Goal: Complete application form

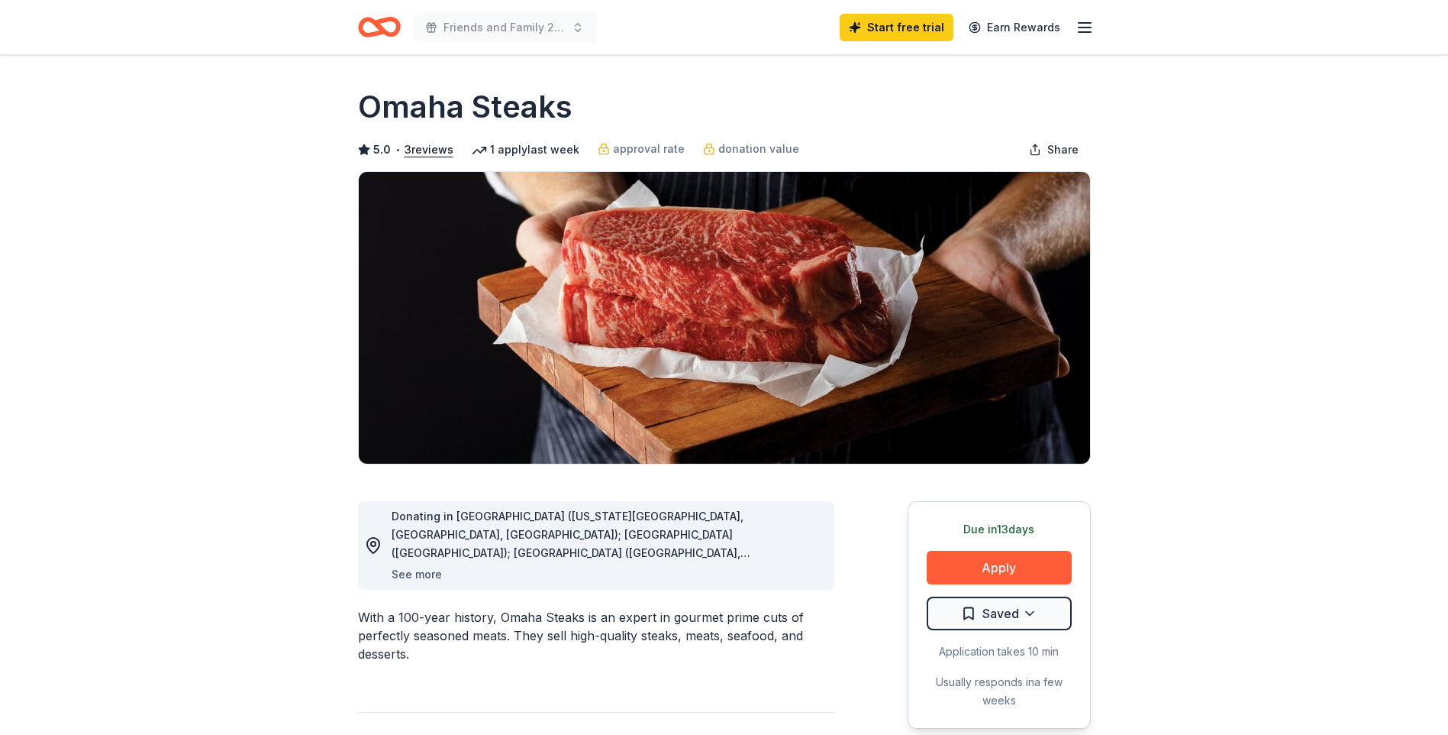
click at [418, 573] on button "See more" at bounding box center [417, 574] width 50 height 18
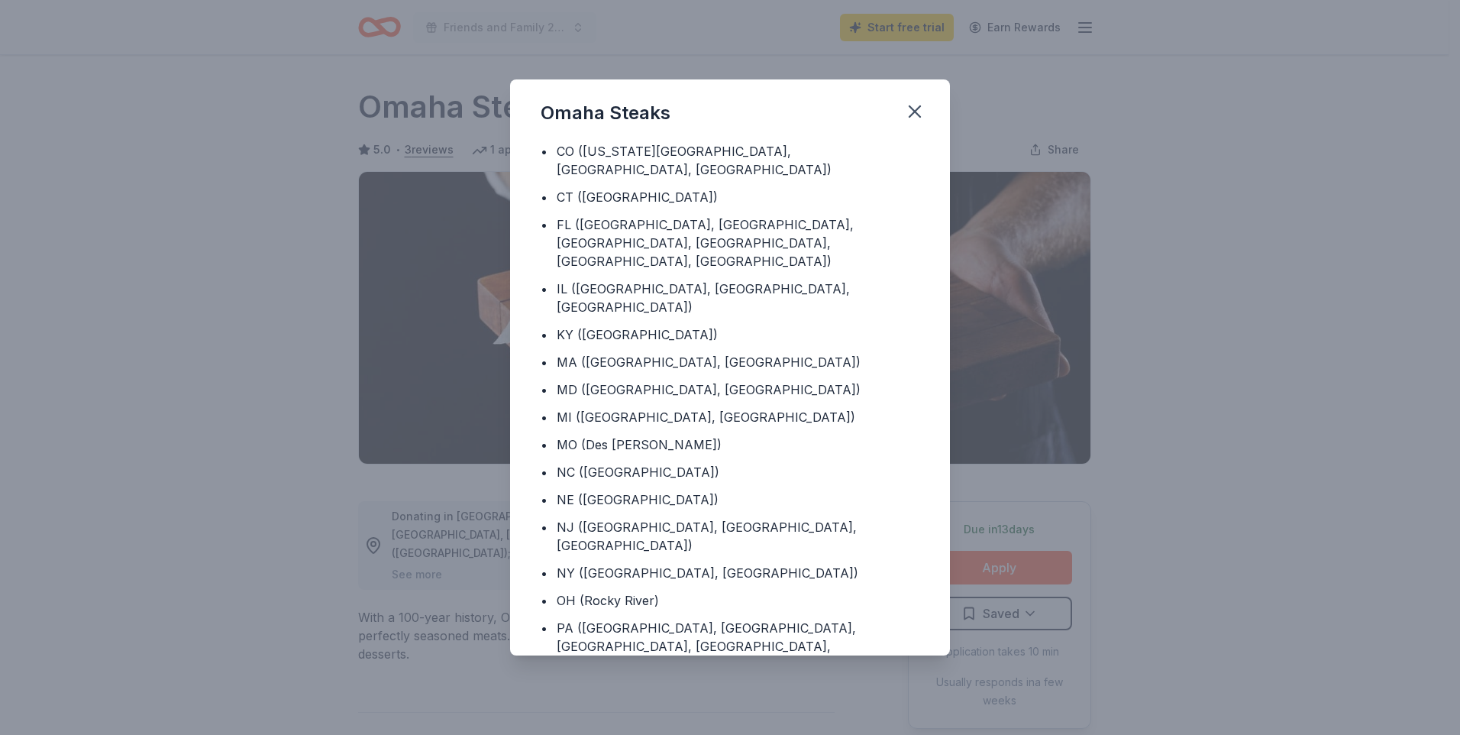
scroll to position [35, 0]
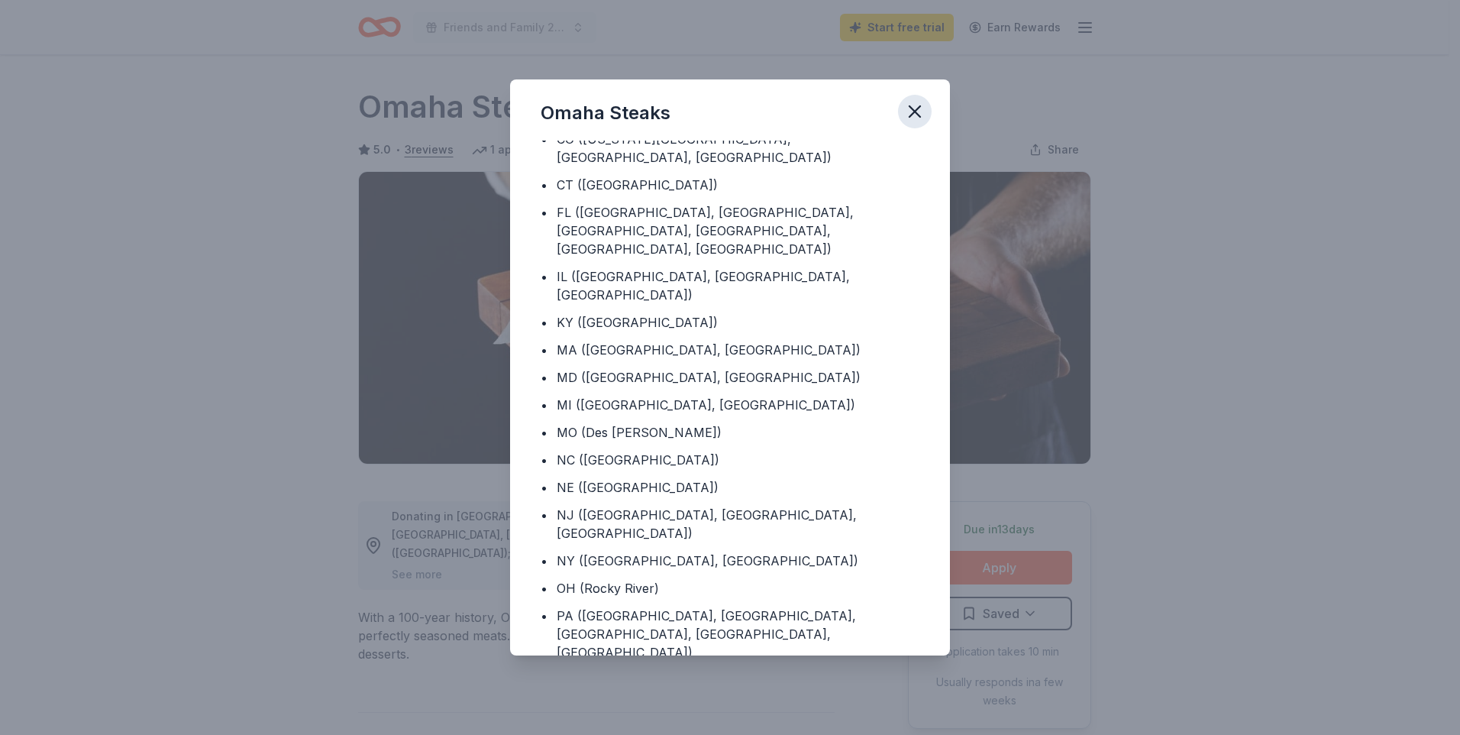
click at [918, 108] on icon "button" at bounding box center [914, 111] width 11 height 11
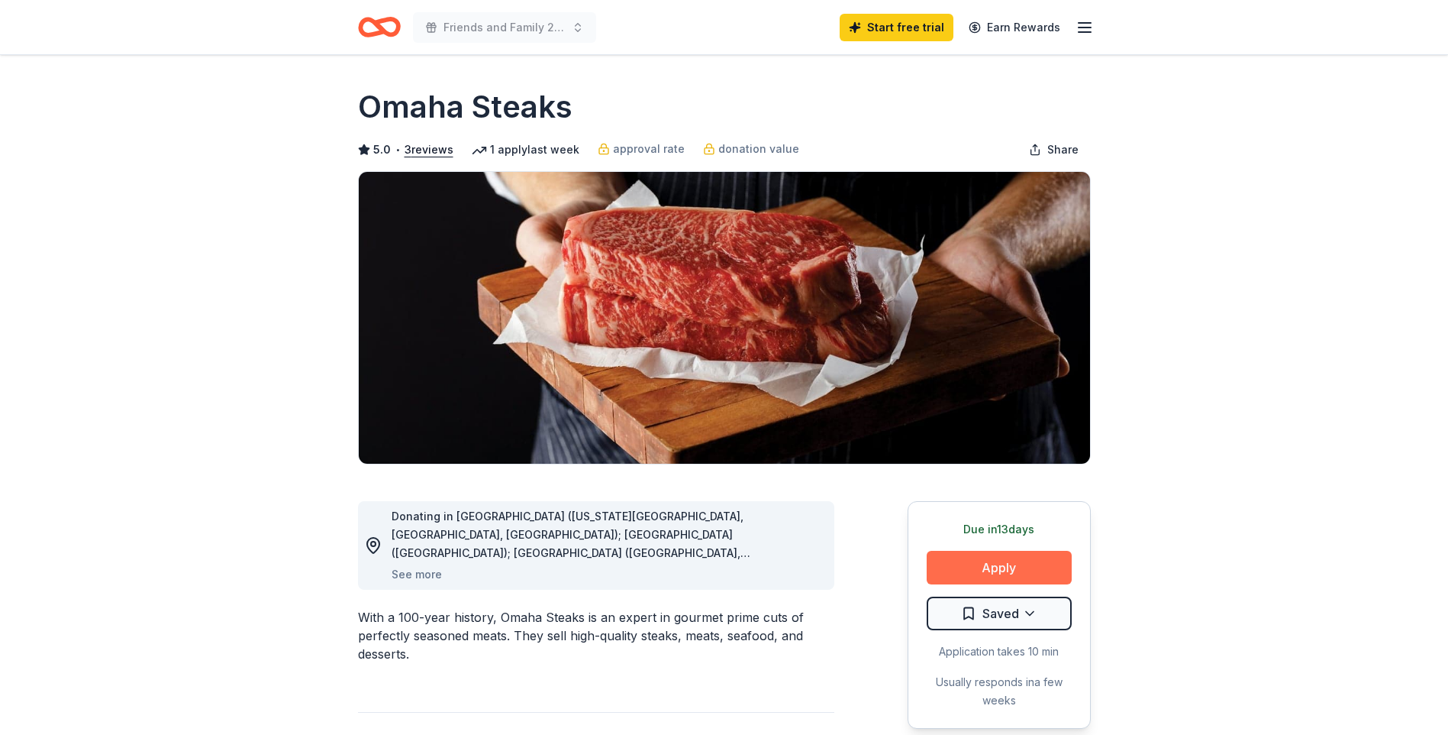
click at [998, 566] on button "Apply" at bounding box center [999, 568] width 145 height 34
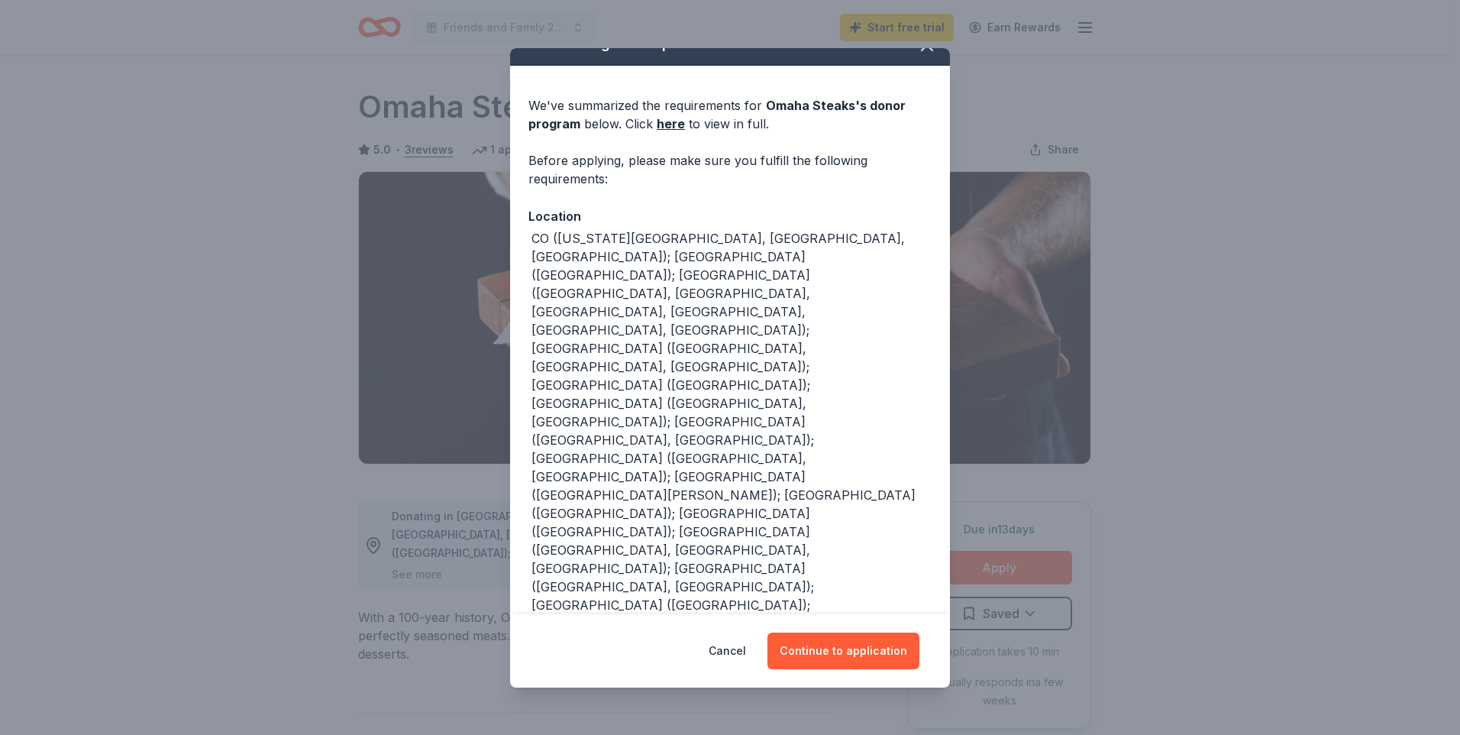
scroll to position [0, 0]
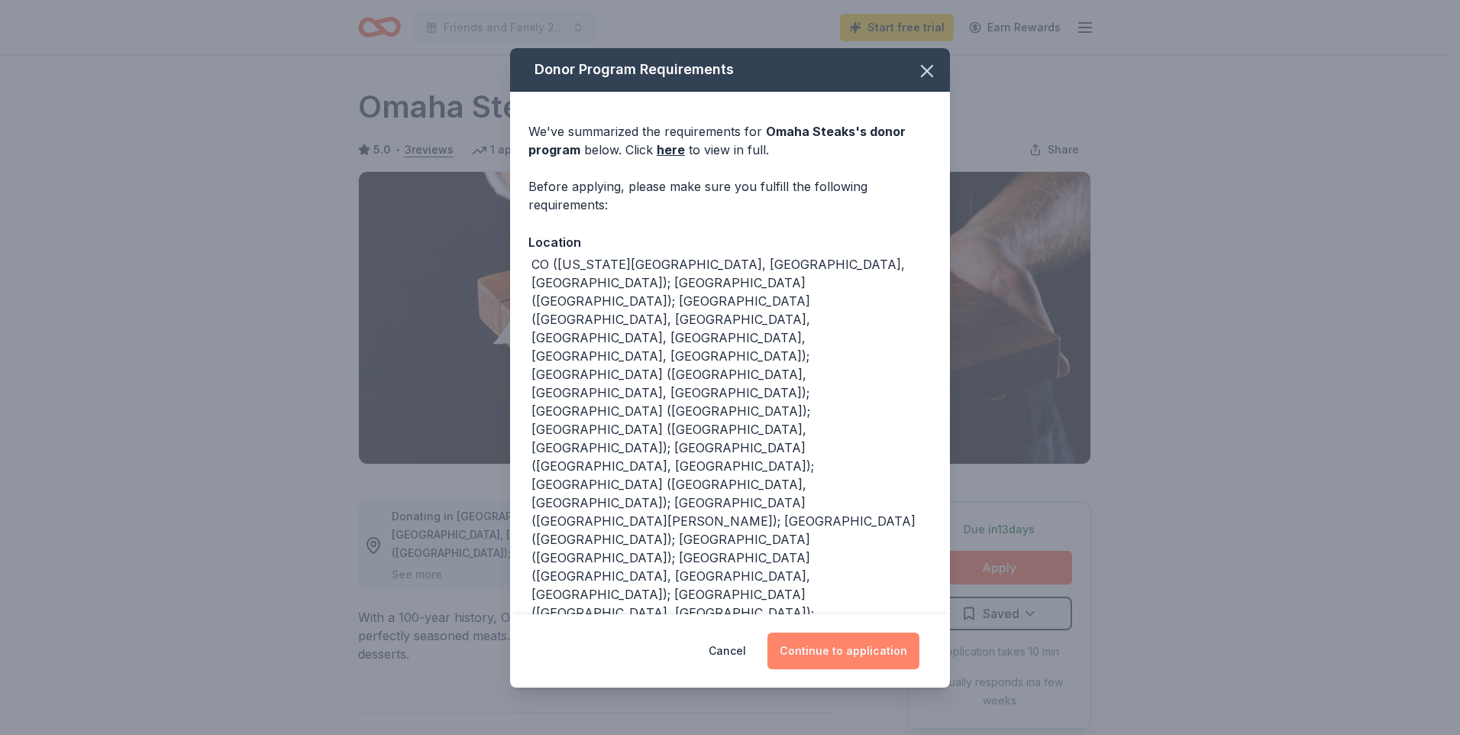
click at [841, 647] on button "Continue to application" at bounding box center [843, 650] width 152 height 37
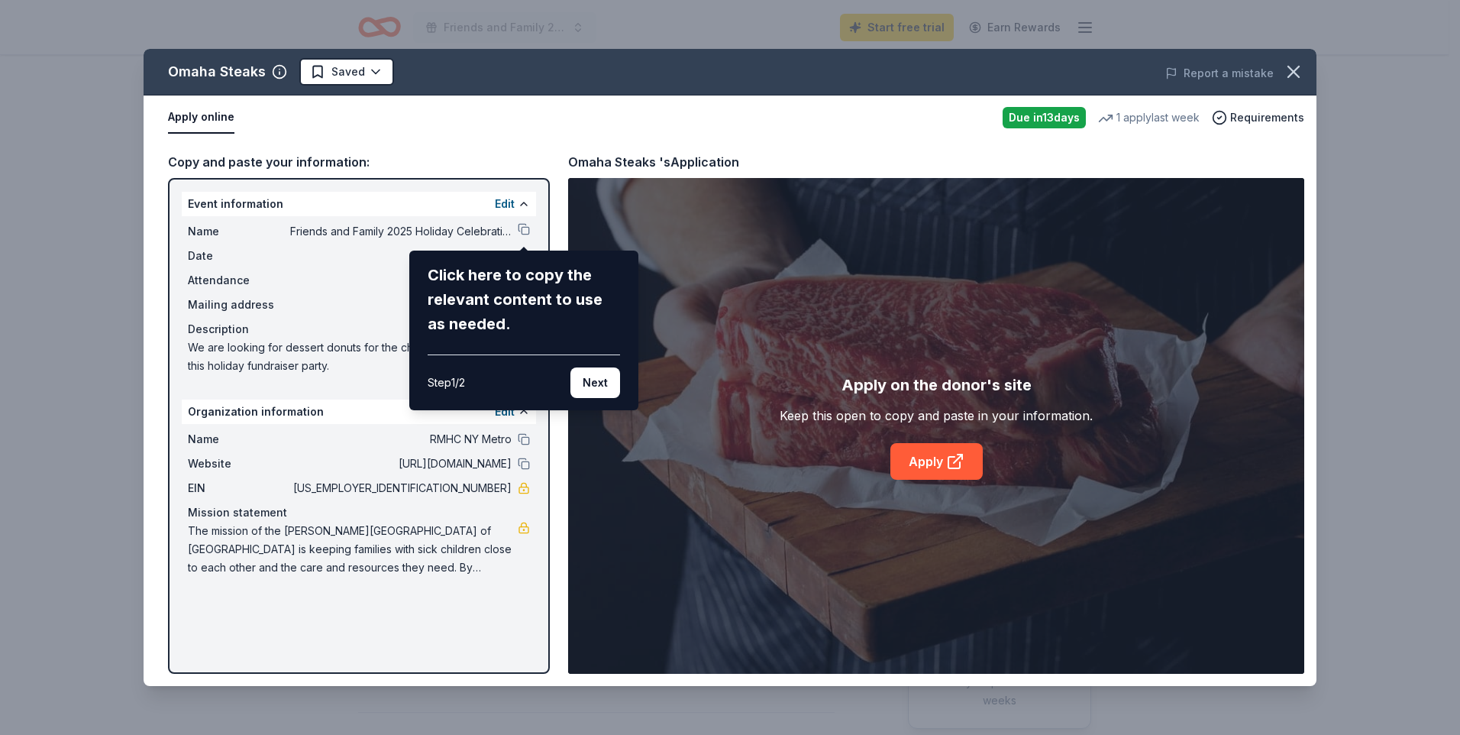
click at [478, 280] on div "Click here to copy the relevant content to use as needed." at bounding box center [524, 299] width 192 height 73
click at [486, 228] on div "Omaha Steaks Saved Report a mistake Apply online Due [DATE] 1 apply last week R…" at bounding box center [730, 367] width 1173 height 637
click at [528, 280] on div "Click here to copy the relevant content to use as needed." at bounding box center [524, 299] width 192 height 73
click at [523, 228] on div "Omaha Steaks Saved Report a mistake Apply online Due [DATE] 1 apply last week R…" at bounding box center [730, 367] width 1173 height 637
click at [593, 382] on button "Next" at bounding box center [595, 382] width 50 height 31
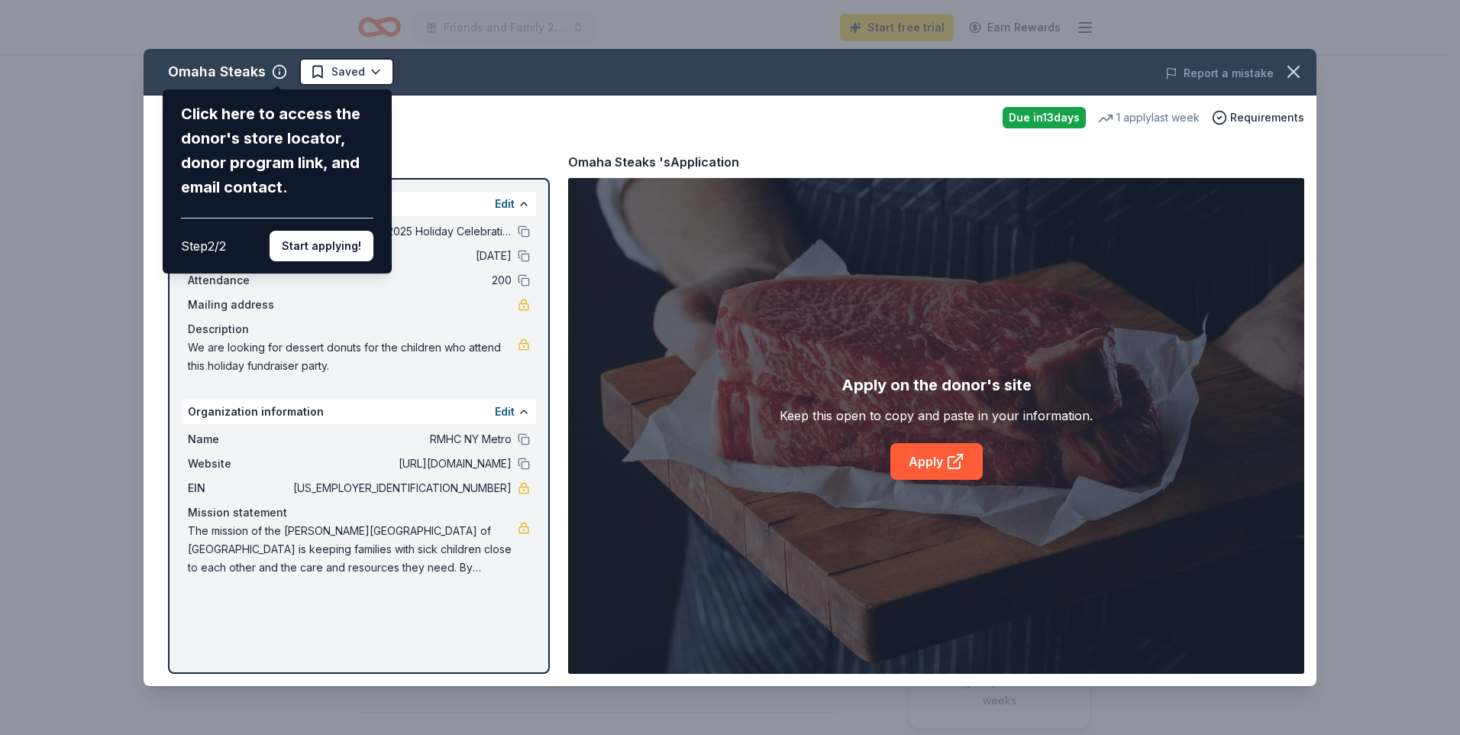
click at [527, 232] on div "Omaha Steaks Click here to access the donor's store locator, donor program link…" at bounding box center [730, 367] width 1173 height 637
click at [512, 203] on div "Omaha Steaks Click here to access the donor's store locator, donor program link…" at bounding box center [730, 367] width 1173 height 637
click at [319, 241] on button "Start applying!" at bounding box center [322, 246] width 104 height 31
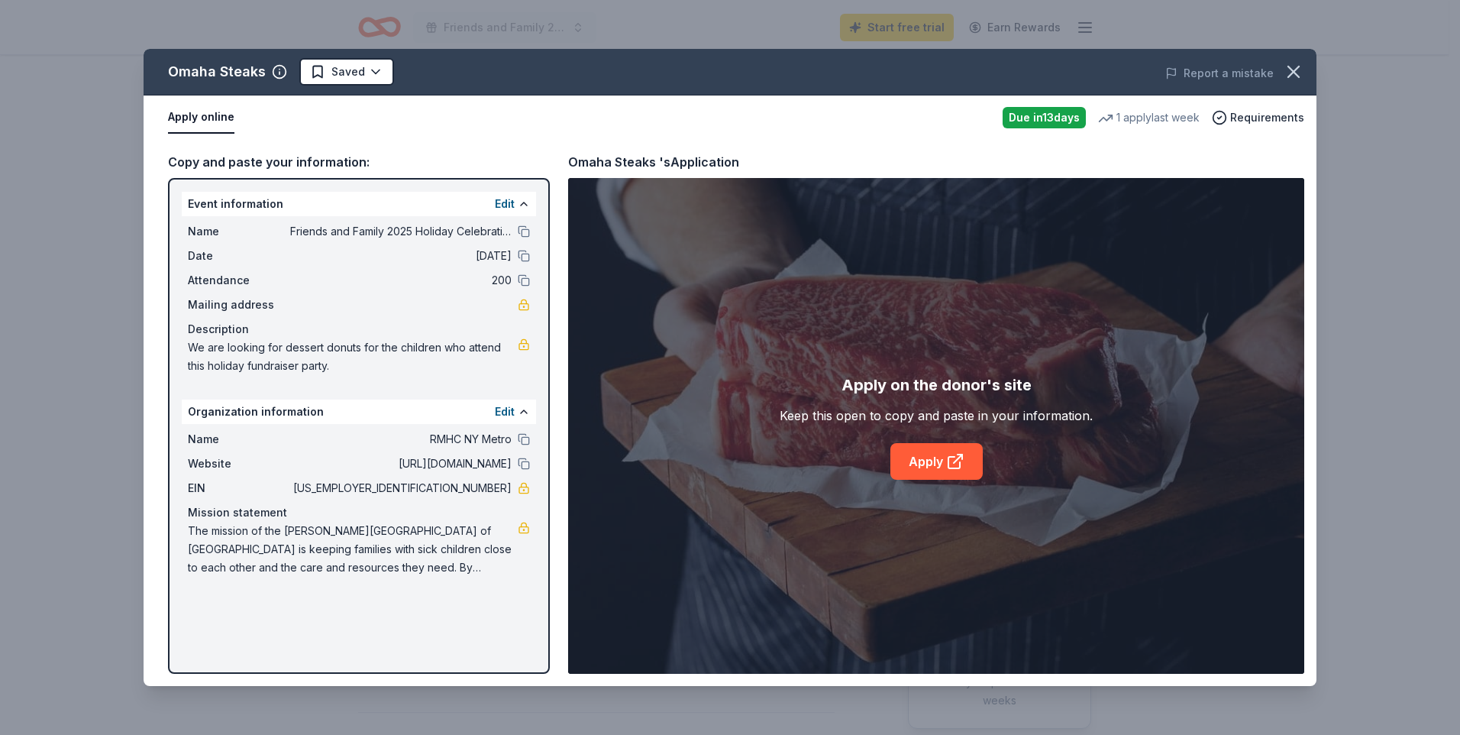
click at [506, 203] on div "Omaha Steaks Saved Report a mistake Apply online Due [DATE] 1 apply last week R…" at bounding box center [730, 367] width 1173 height 637
click at [505, 201] on button "Edit" at bounding box center [505, 204] width 20 height 18
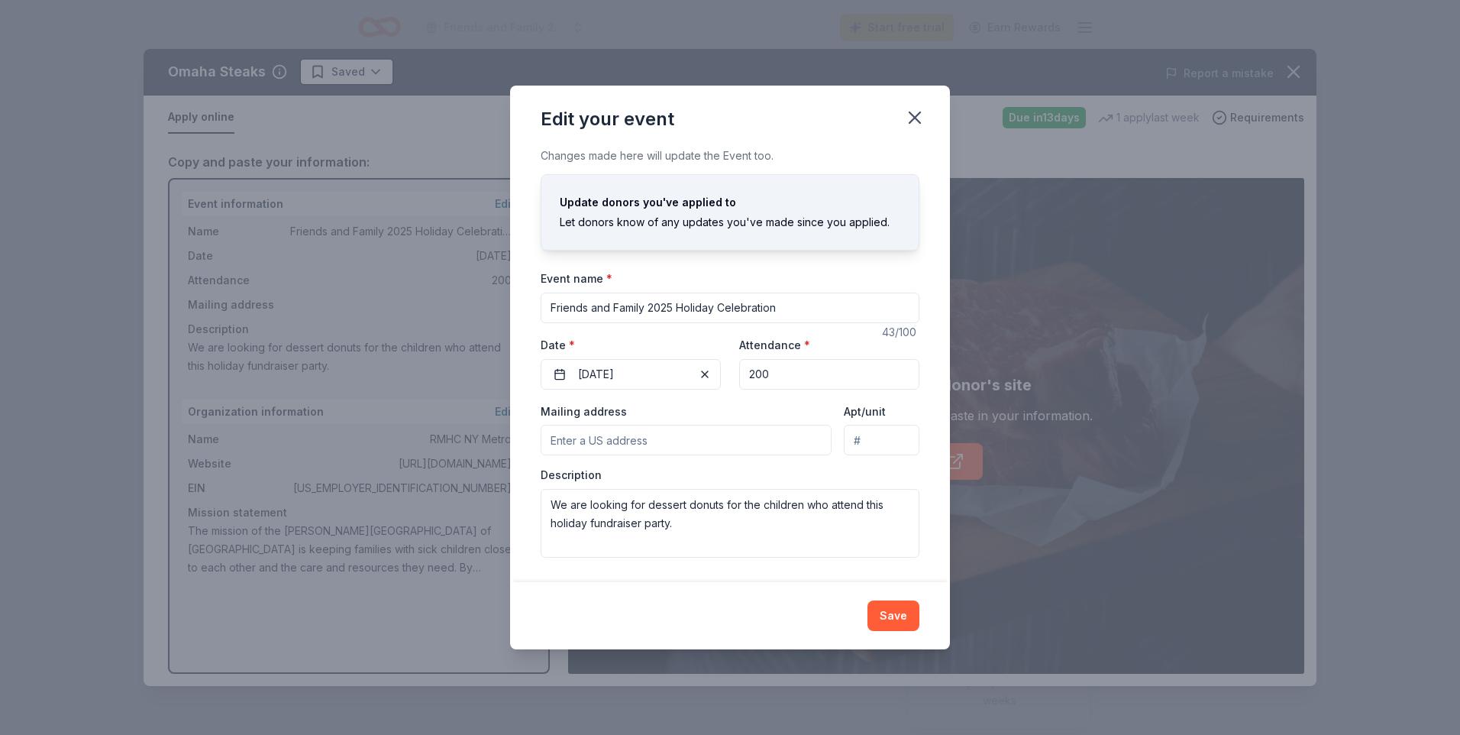
drag, startPoint x: 778, startPoint y: 312, endPoint x: 393, endPoint y: 294, distance: 385.2
click at [393, 294] on div "Edit your event Changes made here will update the Event too. Update donors you'…" at bounding box center [730, 367] width 1460 height 735
type input "[PERSON_NAME] House Charities NY Metro Dinner from the Heart"
click at [562, 370] on button "[DATE]" at bounding box center [631, 374] width 180 height 31
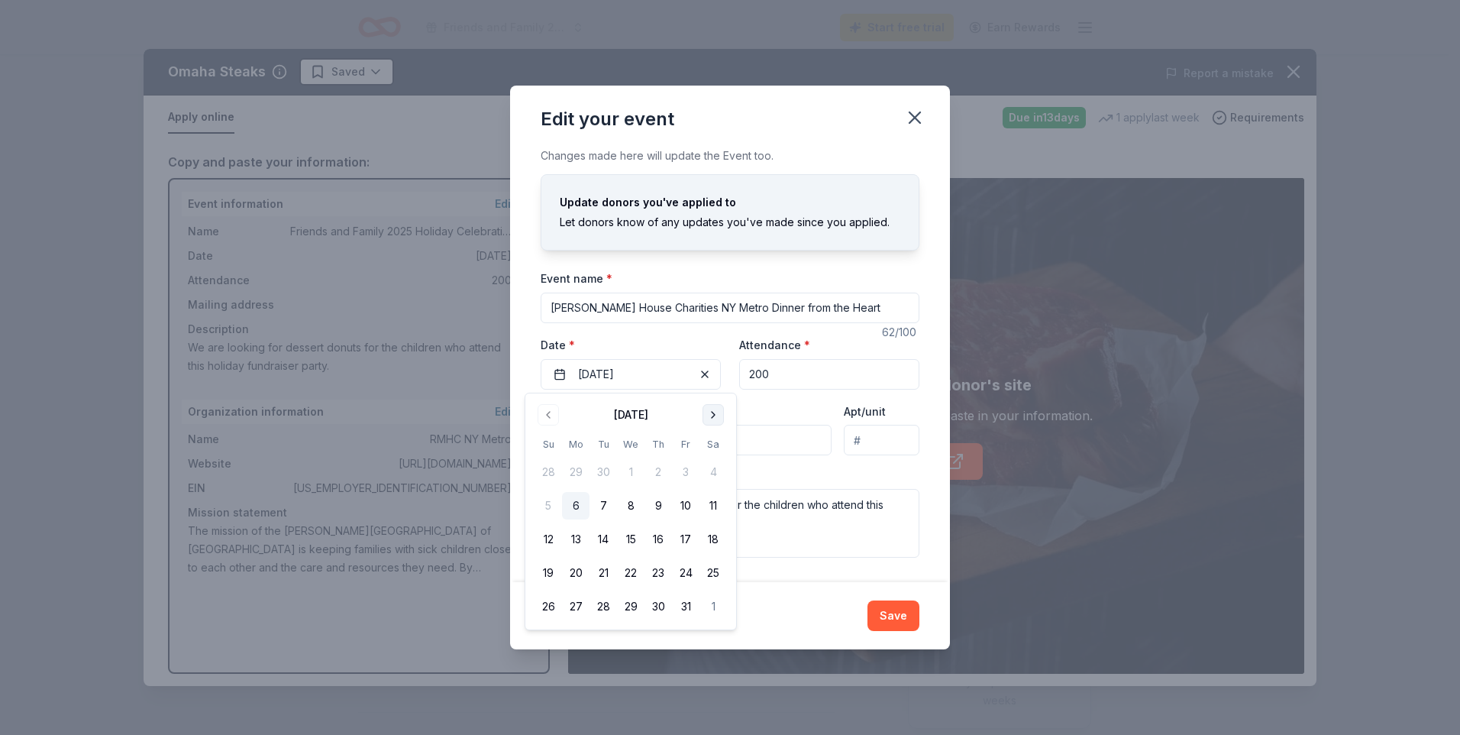
click at [714, 412] on button "Go to next month" at bounding box center [712, 414] width 21 height 21
click at [715, 418] on button "Go to next month" at bounding box center [712, 414] width 21 height 21
click at [657, 471] on button "4" at bounding box center [657, 471] width 27 height 27
click at [785, 376] on input "200" at bounding box center [829, 374] width 180 height 31
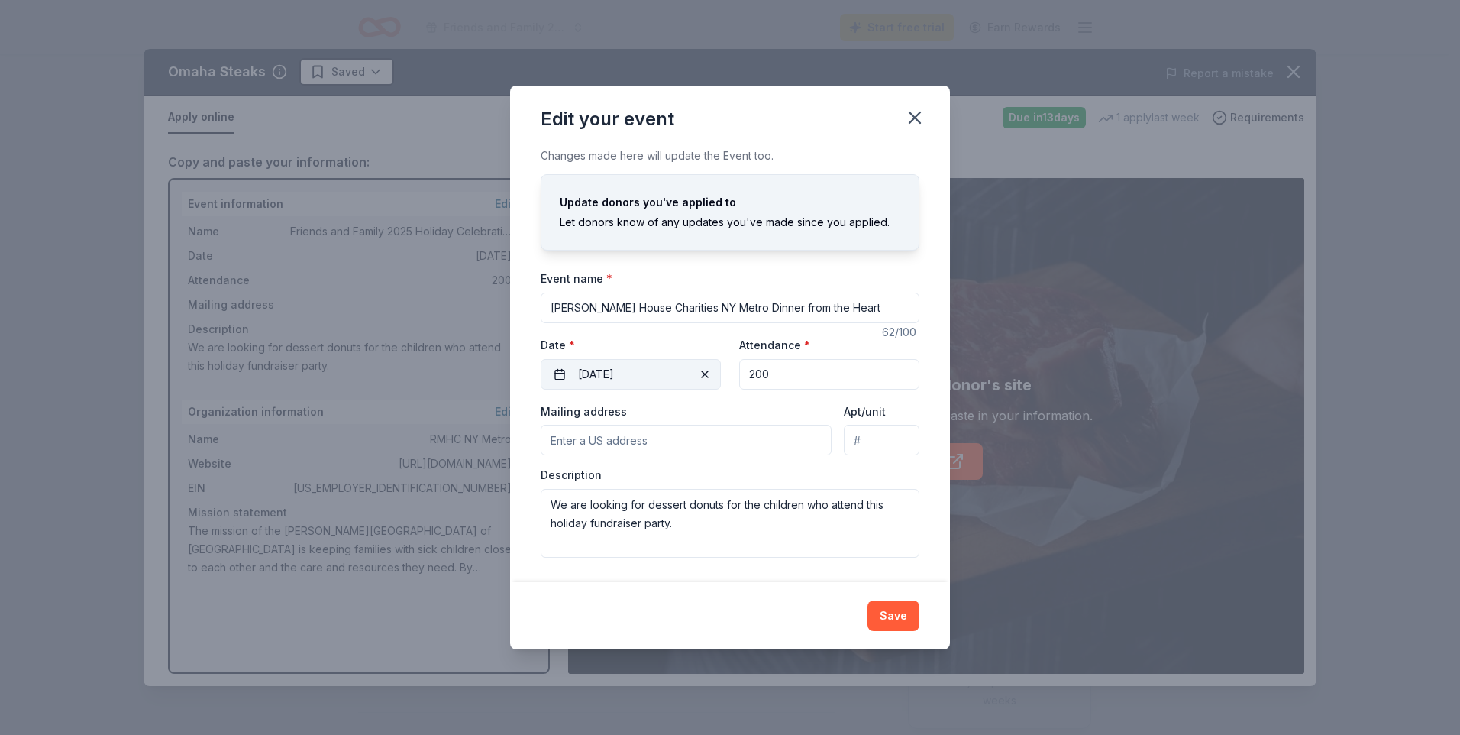
drag, startPoint x: 781, startPoint y: 376, endPoint x: 602, endPoint y: 358, distance: 179.5
click at [618, 363] on div "Event website [DOMAIN_NAME][URL] Attendance * 200 Date * [DATE]" at bounding box center [730, 362] width 379 height 54
type input "70"
click at [570, 444] on input "Mailing address" at bounding box center [686, 440] width 291 height 31
type input "267-07 76th"
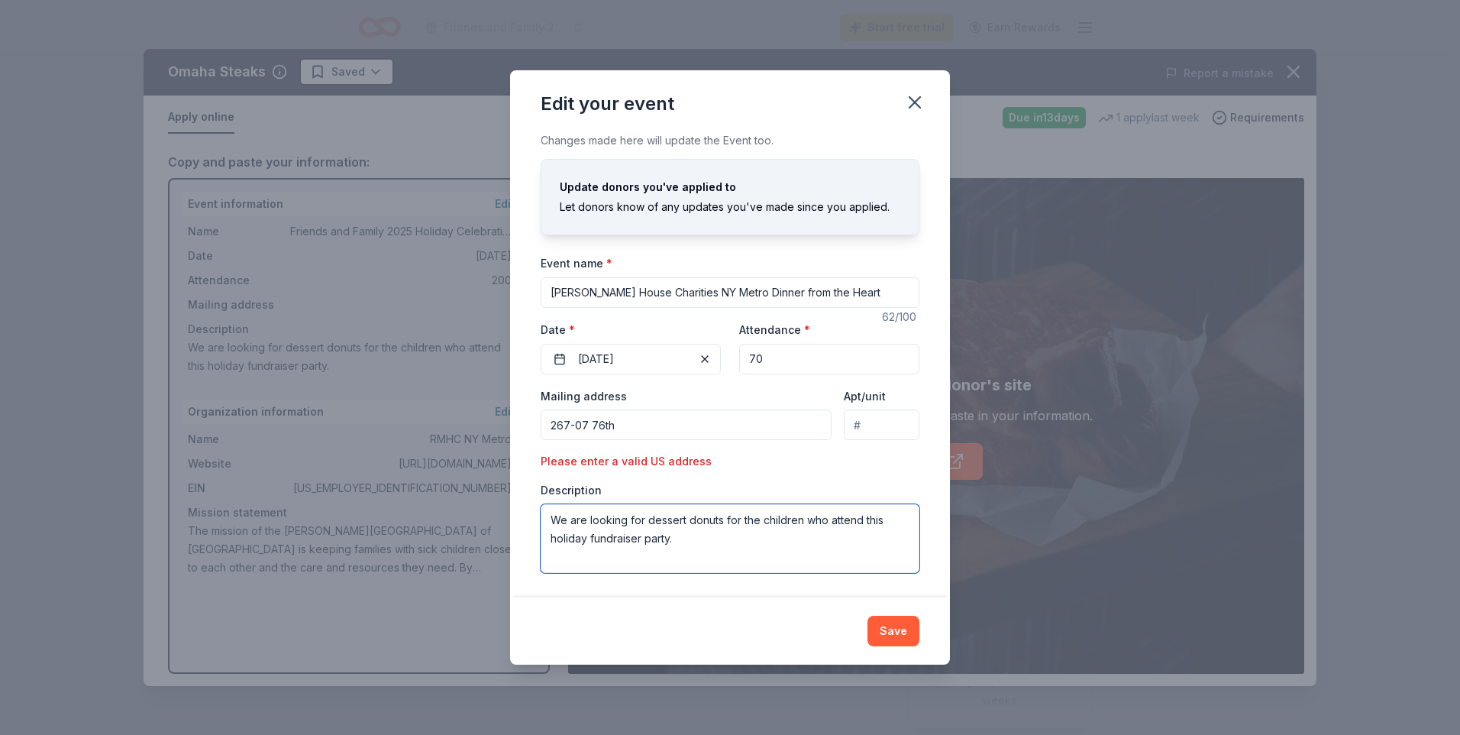
drag, startPoint x: 677, startPoint y: 541, endPoint x: 540, endPoint y: 516, distance: 139.7
click at [540, 516] on div "Changes made here will update the Event too. Update donors you've applied to Le…" at bounding box center [730, 363] width 440 height 465
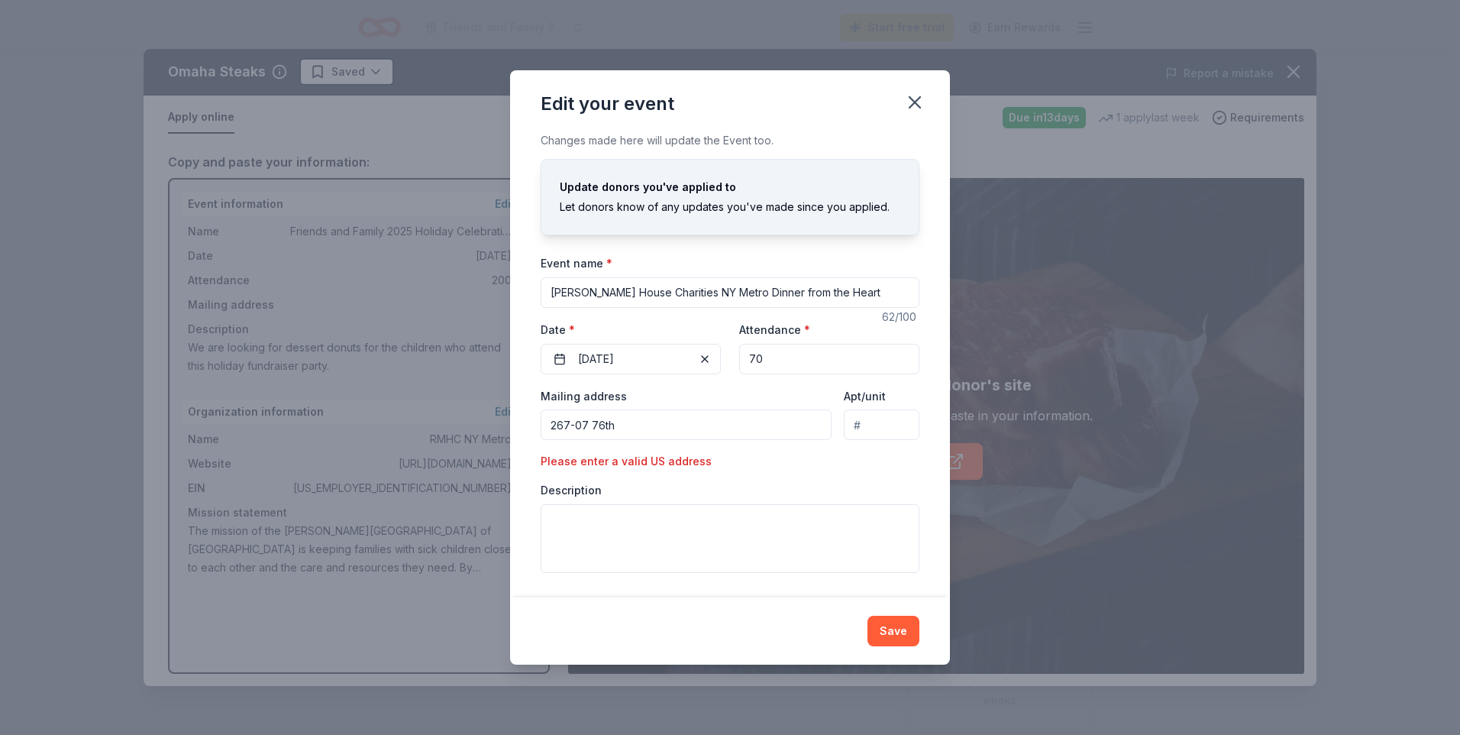
click at [622, 421] on input "267-07 76th" at bounding box center [686, 424] width 291 height 31
type input "[STREET_ADDRESS]"
click at [566, 516] on textarea at bounding box center [730, 538] width 379 height 69
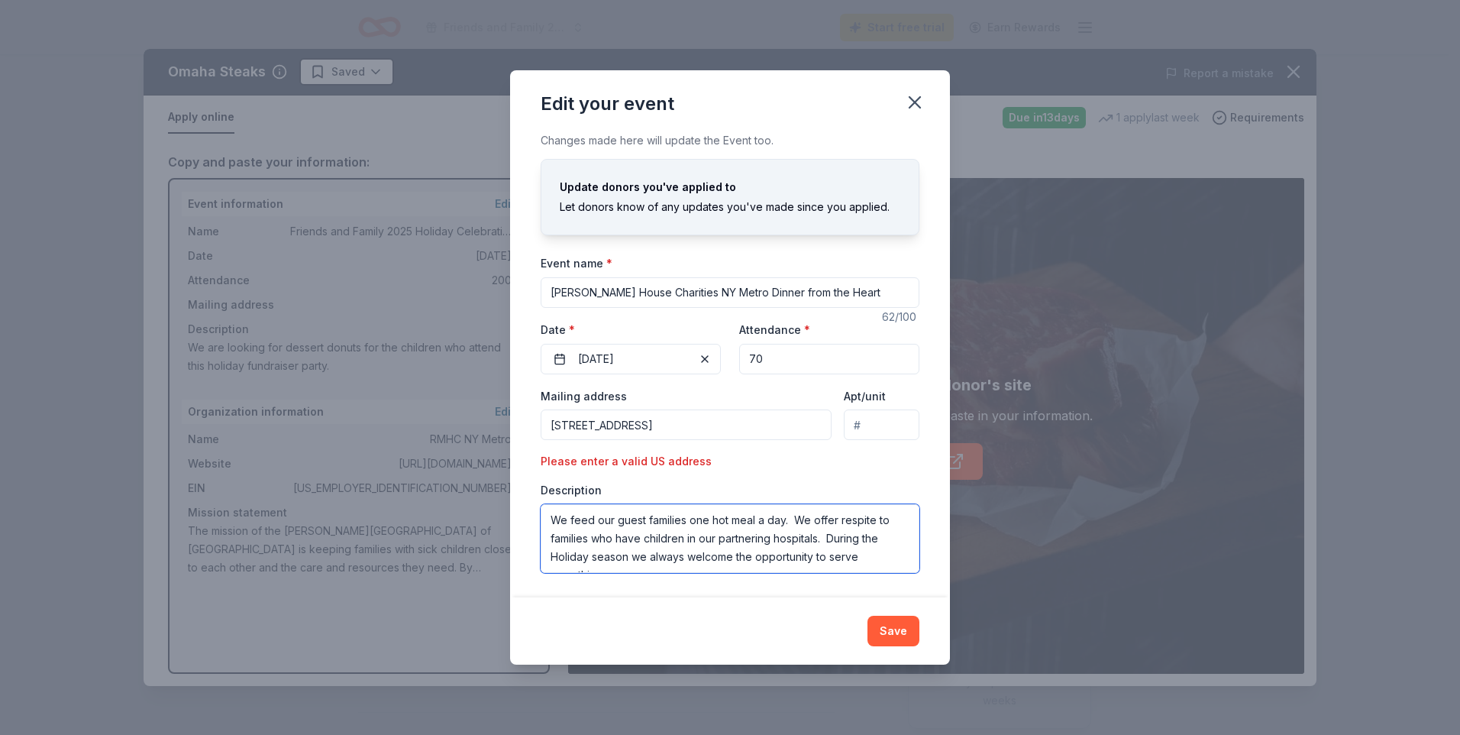
scroll to position [9, 0]
type textarea "We feed our guest families one hot meal a day. We offer respite to families who…"
click at [896, 631] on button "Save" at bounding box center [893, 630] width 52 height 31
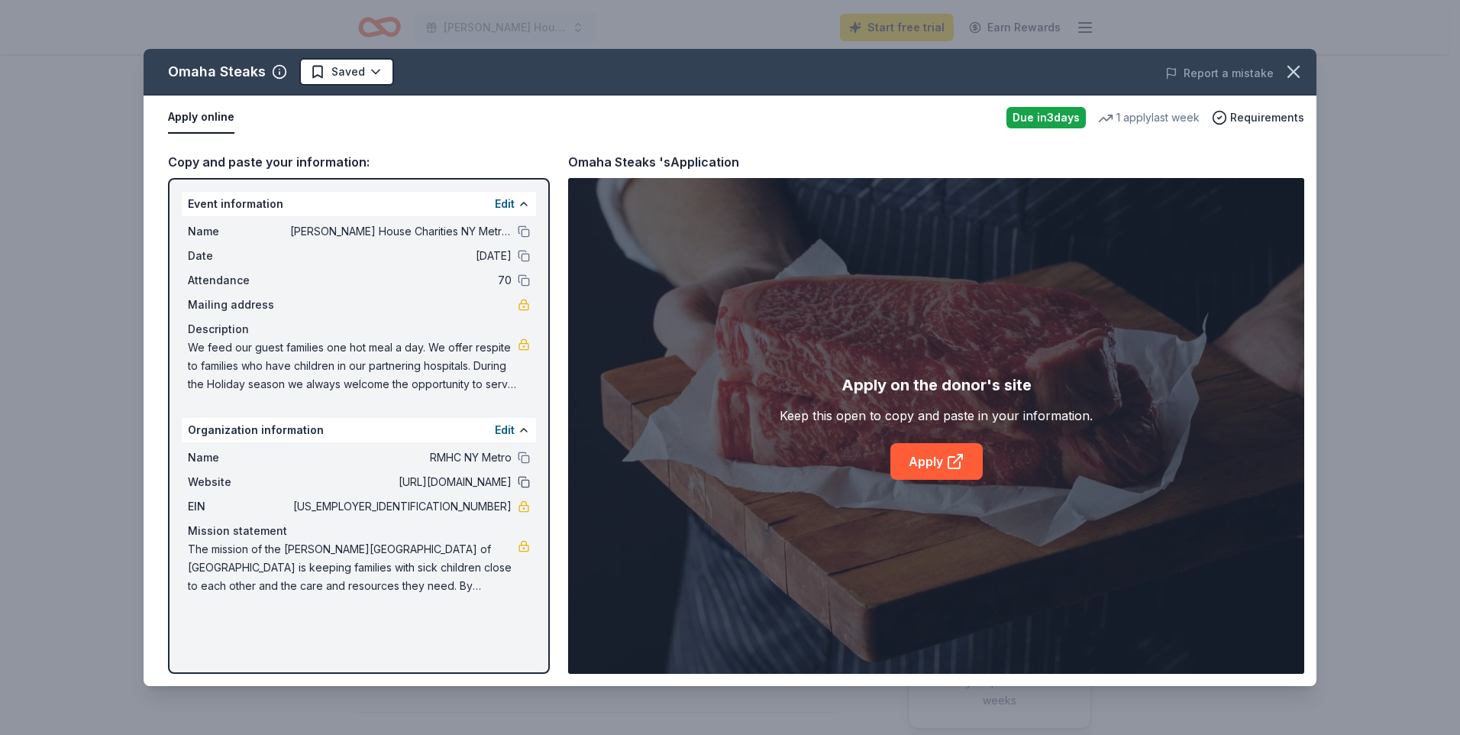
click at [522, 480] on button at bounding box center [524, 482] width 12 height 12
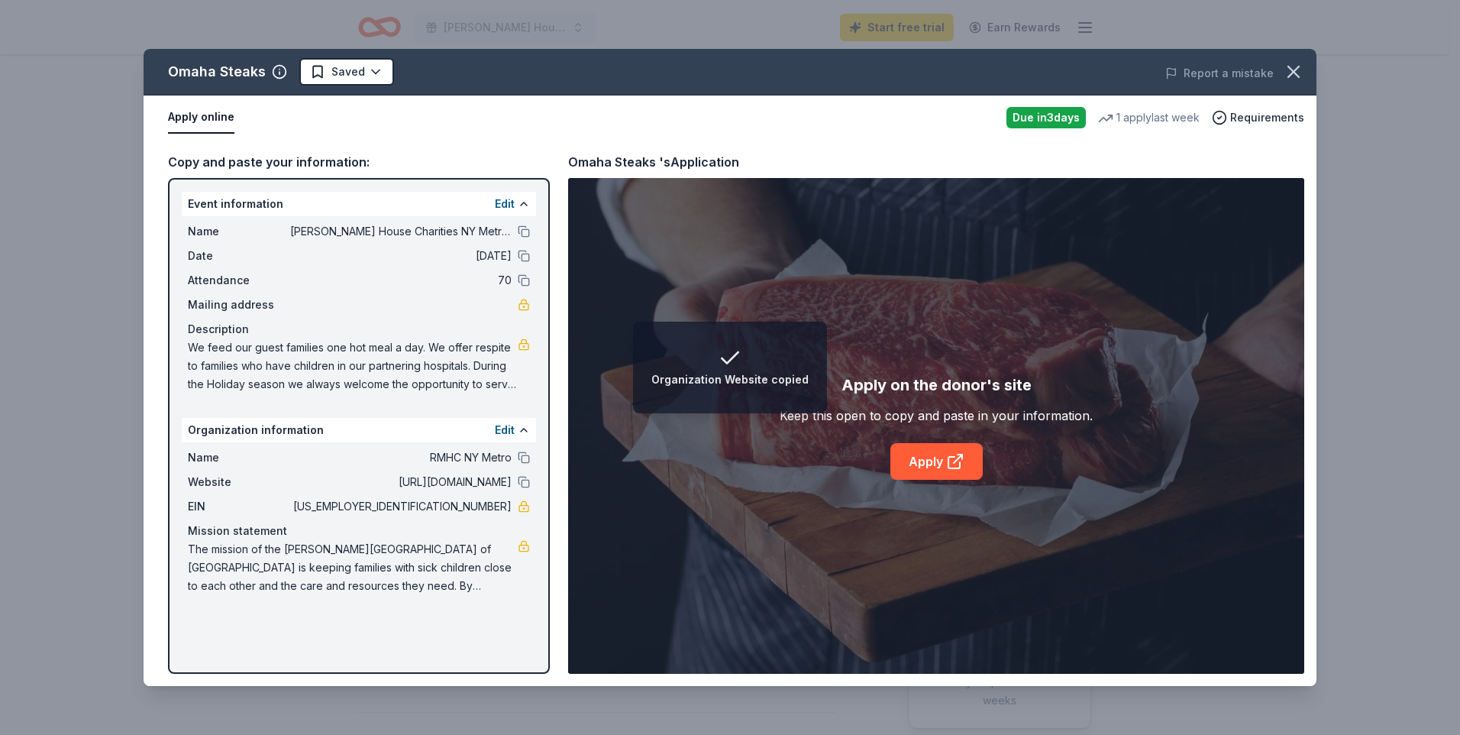
click at [468, 480] on span "[URL][DOMAIN_NAME]" at bounding box center [400, 482] width 221 height 18
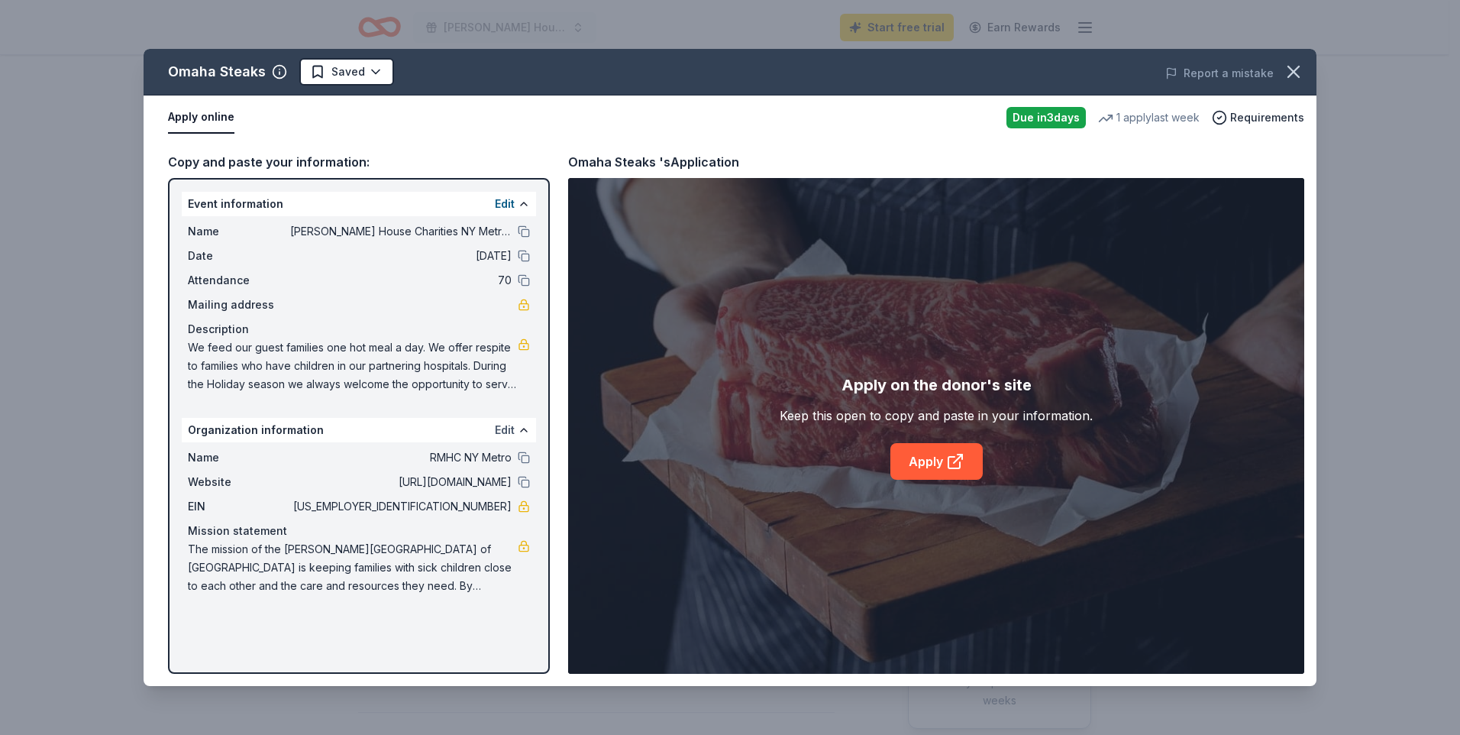
click at [507, 428] on button "Edit" at bounding box center [505, 430] width 20 height 18
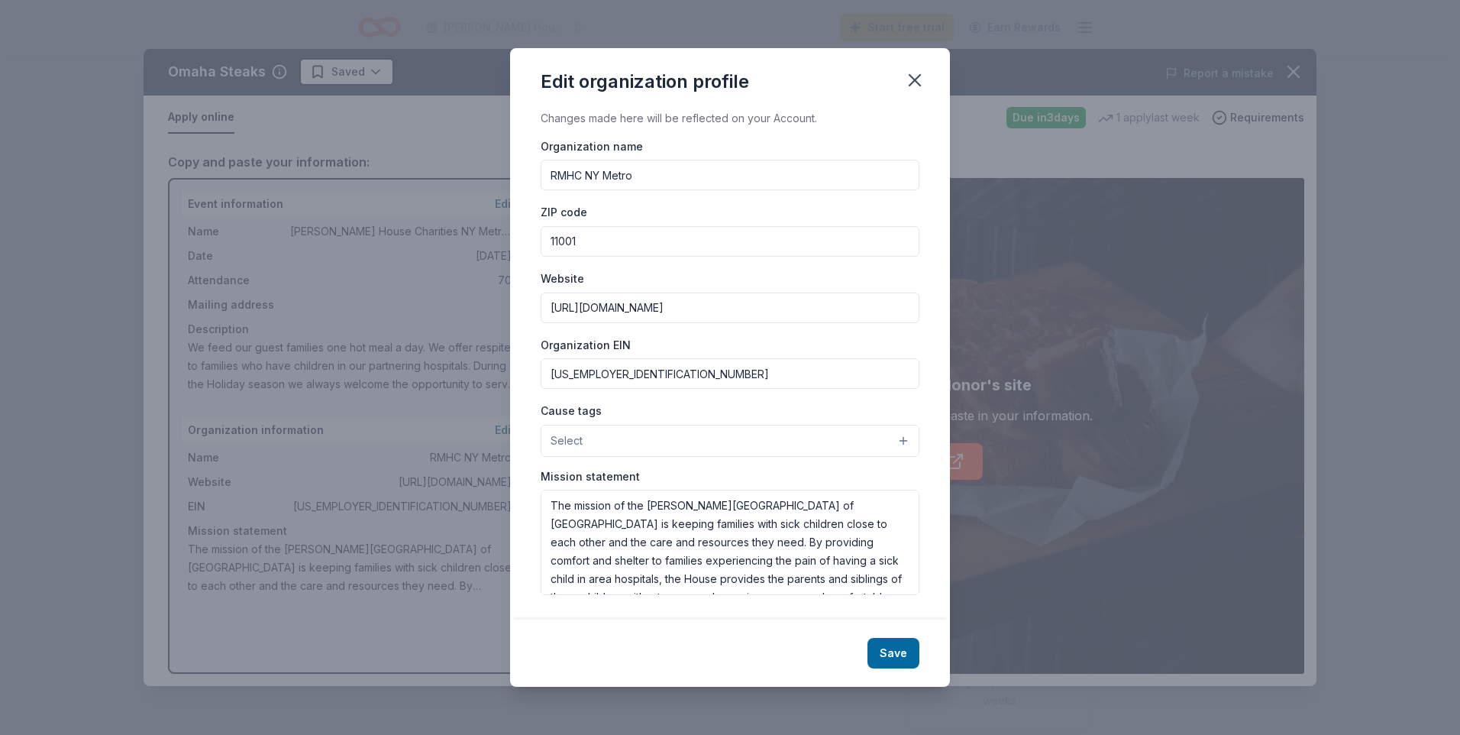
drag, startPoint x: 706, startPoint y: 305, endPoint x: 331, endPoint y: 255, distance: 378.2
click at [332, 256] on div "Edit organization profile Changes made here will be reflected on your Account. …" at bounding box center [730, 367] width 1460 height 735
type input "http:/[DOMAIN_NAME]"
click at [605, 433] on button "Select" at bounding box center [730, 441] width 379 height 32
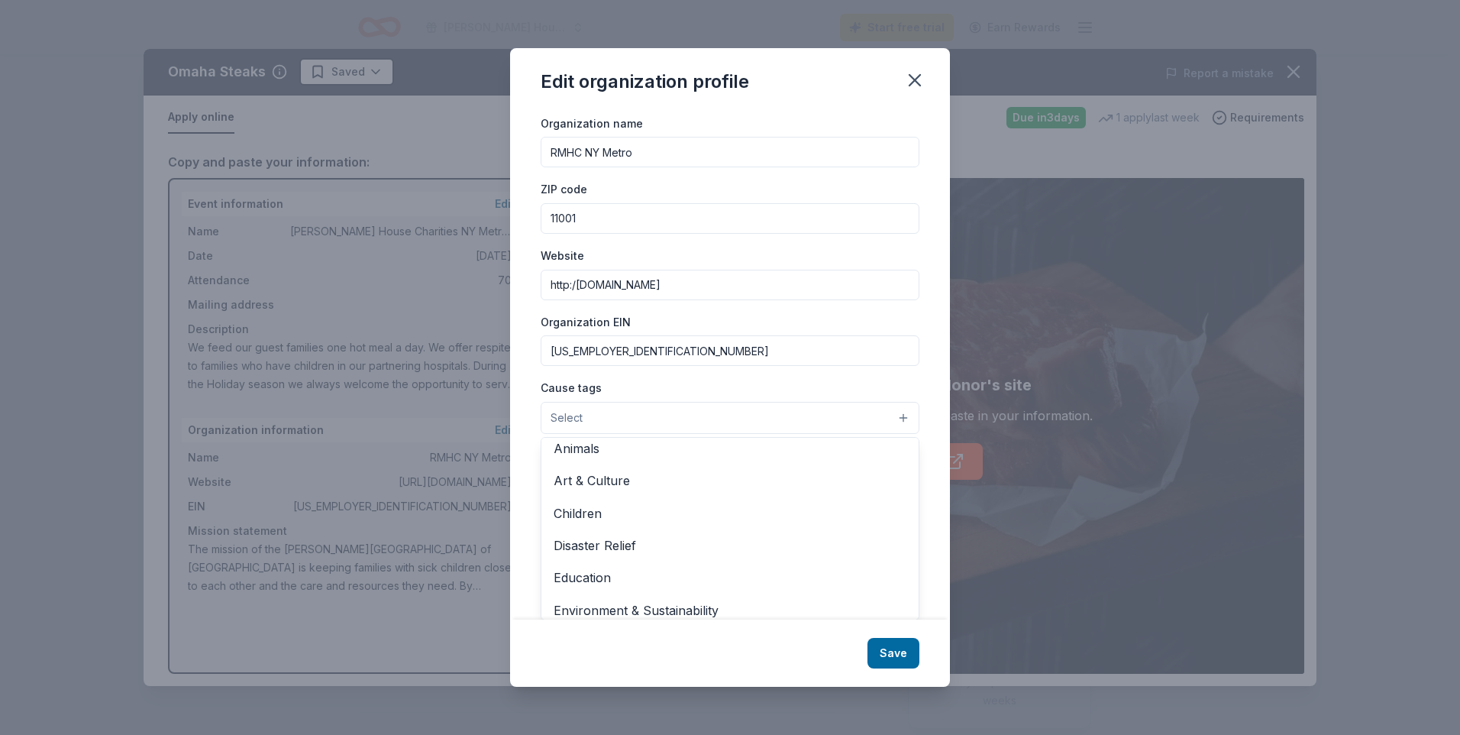
scroll to position [0, 0]
click at [1050, 543] on div "Edit organization profile Changes made here will be reflected on your Account. …" at bounding box center [730, 367] width 1460 height 735
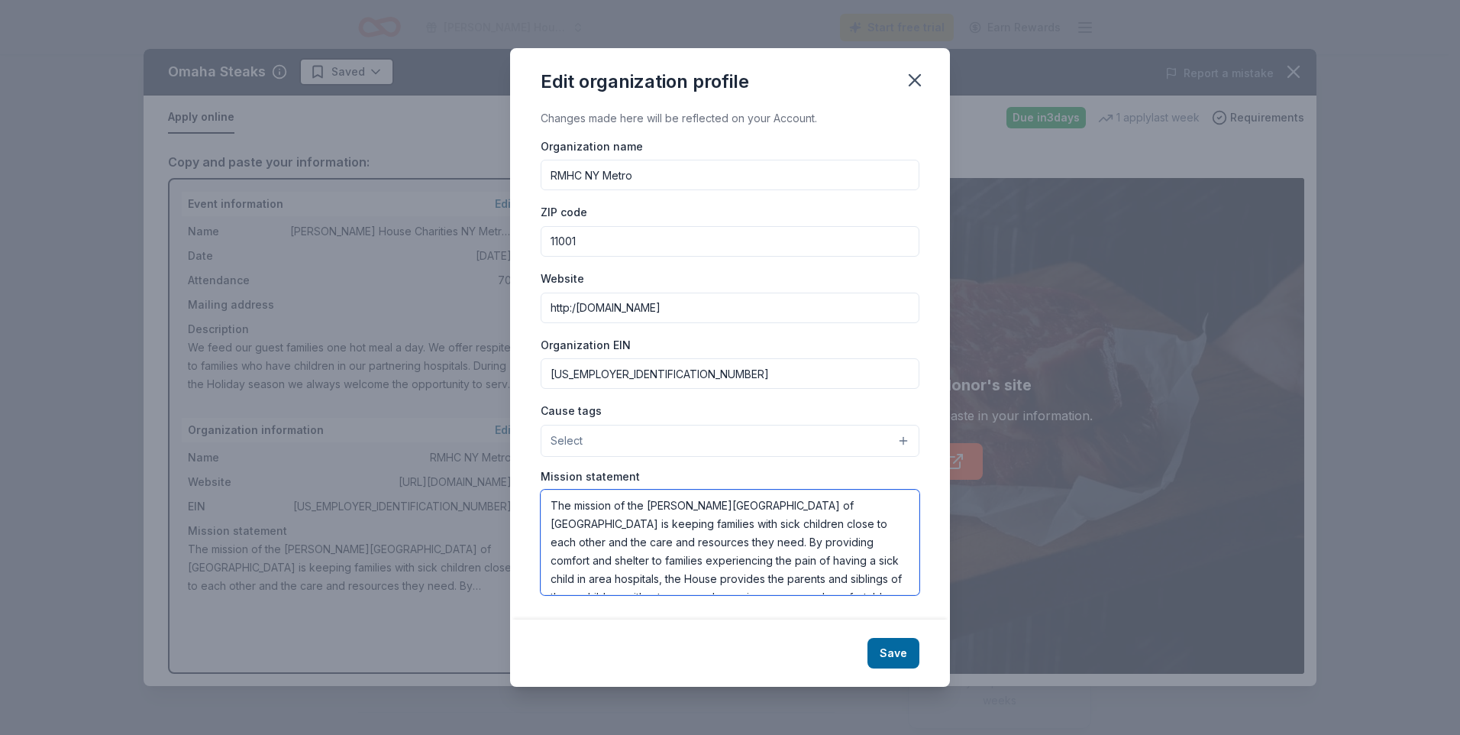
click at [846, 501] on textarea "The mission of the [PERSON_NAME][GEOGRAPHIC_DATA] of [GEOGRAPHIC_DATA] is keepi…" at bounding box center [730, 541] width 379 height 105
type textarea "The mission of the [PERSON_NAME] House is keeping families with sick children c…"
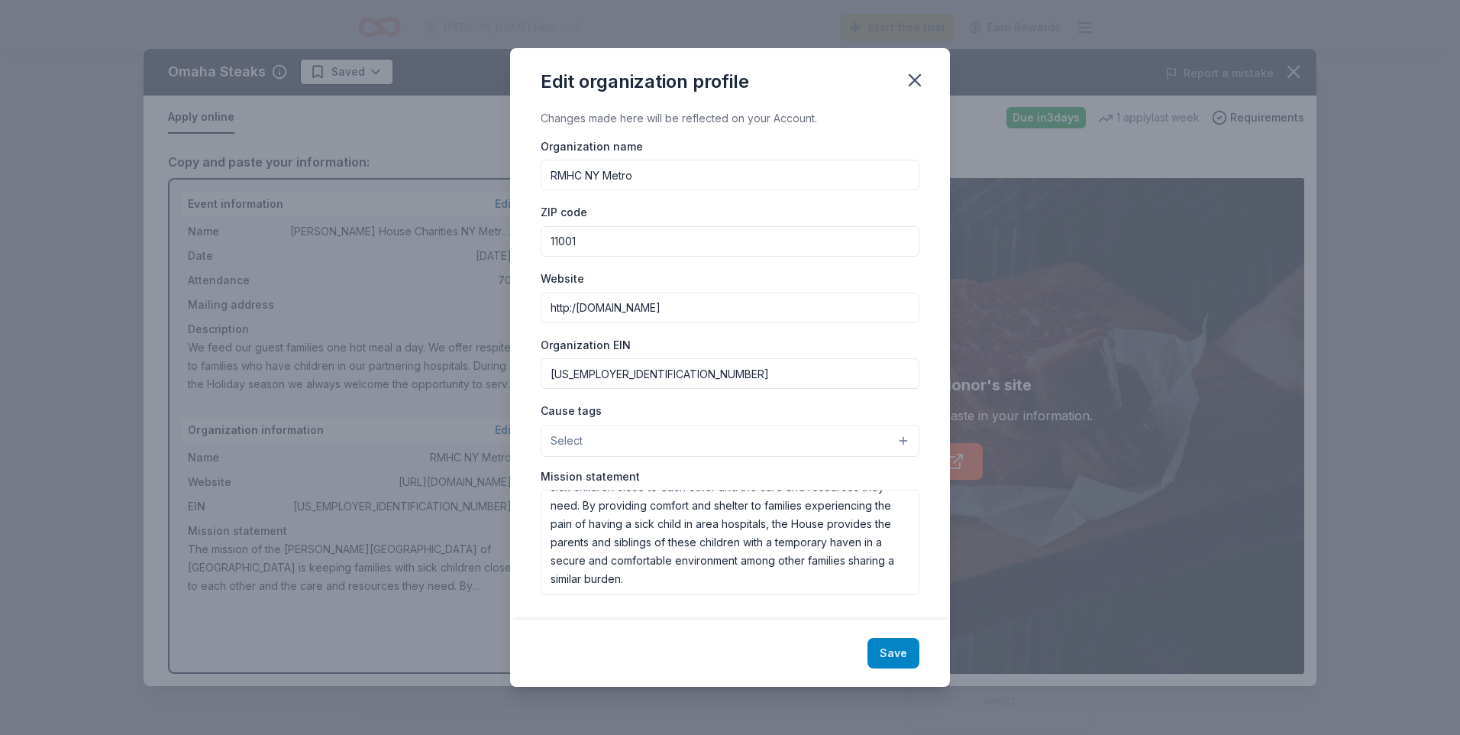
click at [899, 653] on button "Save" at bounding box center [893, 653] width 52 height 31
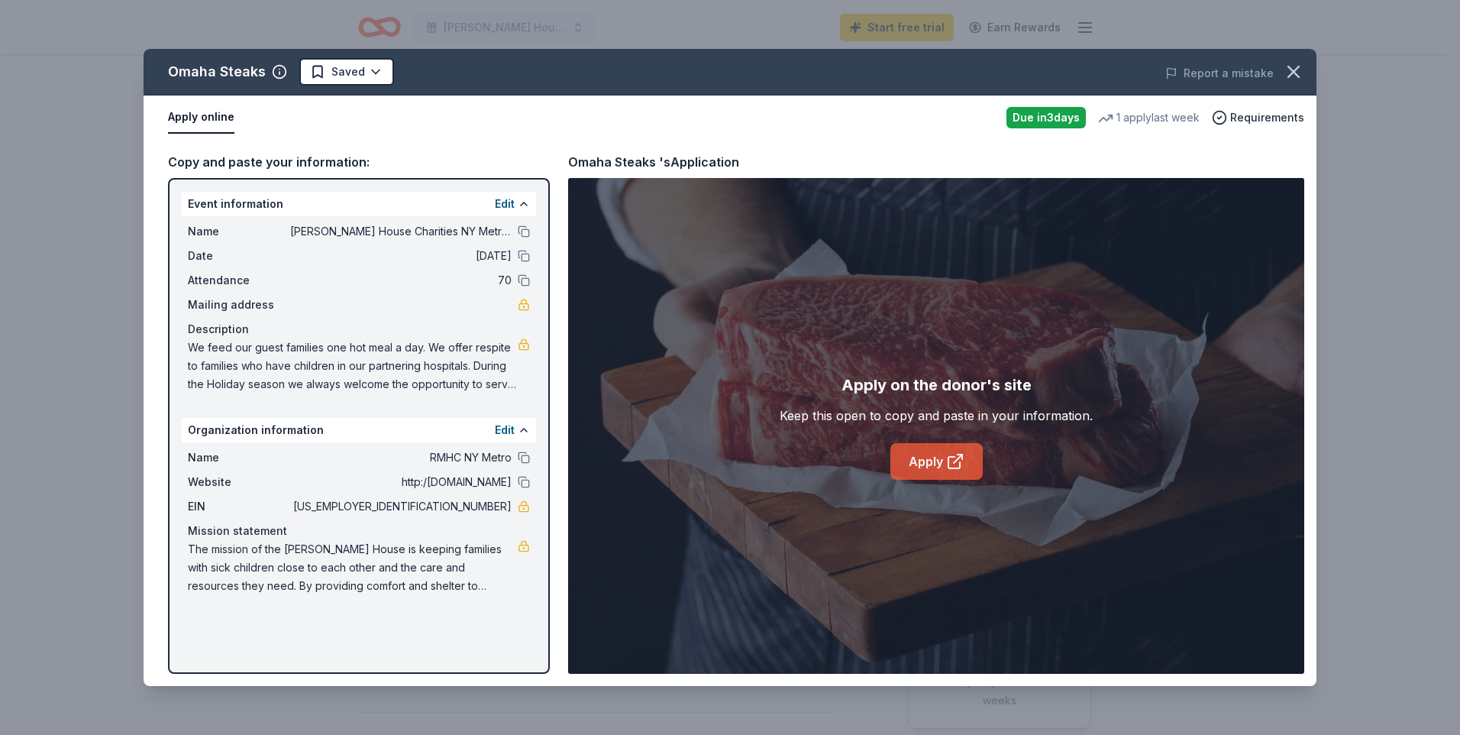
click at [932, 459] on link "Apply" at bounding box center [936, 461] width 92 height 37
click at [505, 428] on button "Edit" at bounding box center [505, 430] width 20 height 18
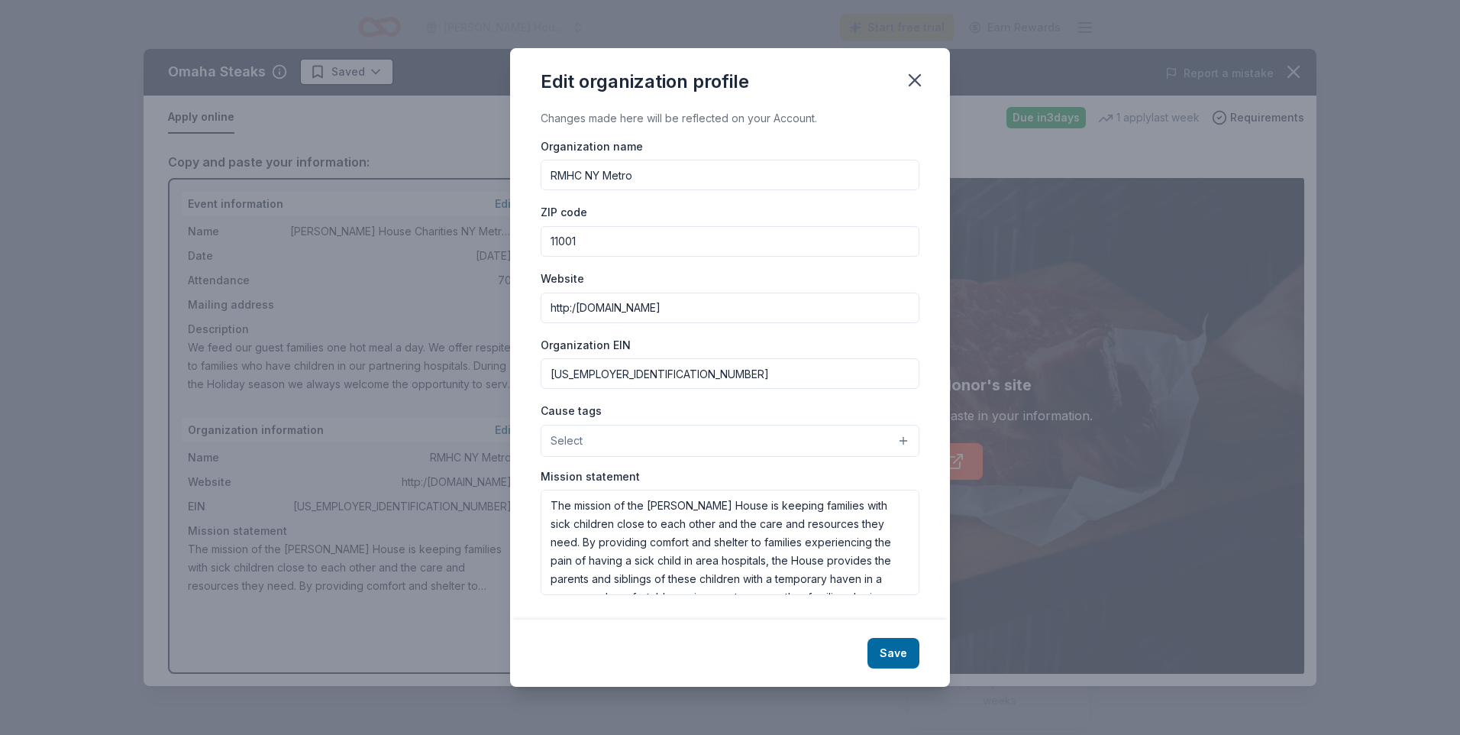
drag, startPoint x: 613, startPoint y: 372, endPoint x: 525, endPoint y: 376, distance: 87.9
click at [525, 376] on div "Changes made here will be reflected on your Account. Organization name RMHC NY …" at bounding box center [730, 364] width 440 height 511
click at [891, 648] on button "Save" at bounding box center [893, 653] width 52 height 31
